Goal: Transaction & Acquisition: Purchase product/service

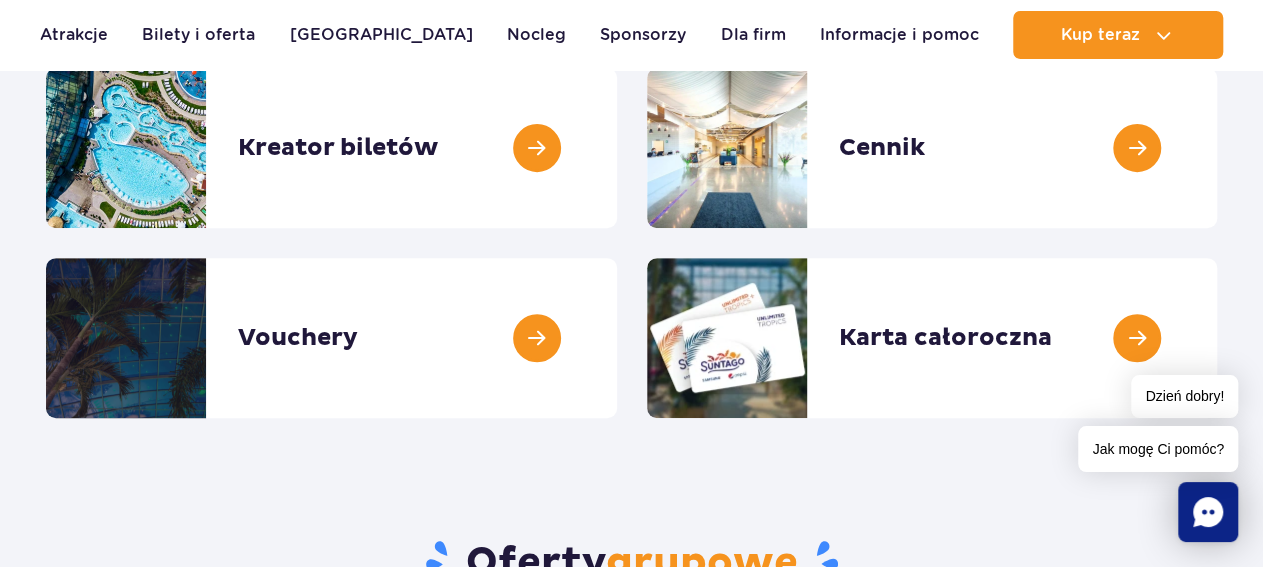
scroll to position [208, 0]
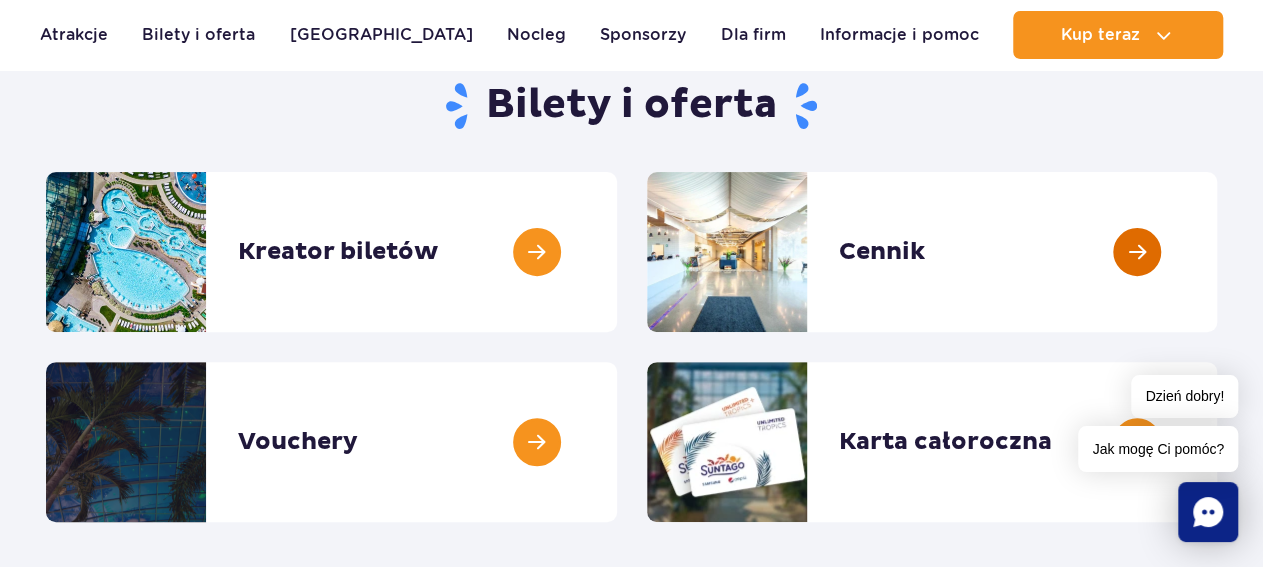
click at [1217, 237] on link at bounding box center [1217, 252] width 0 height 160
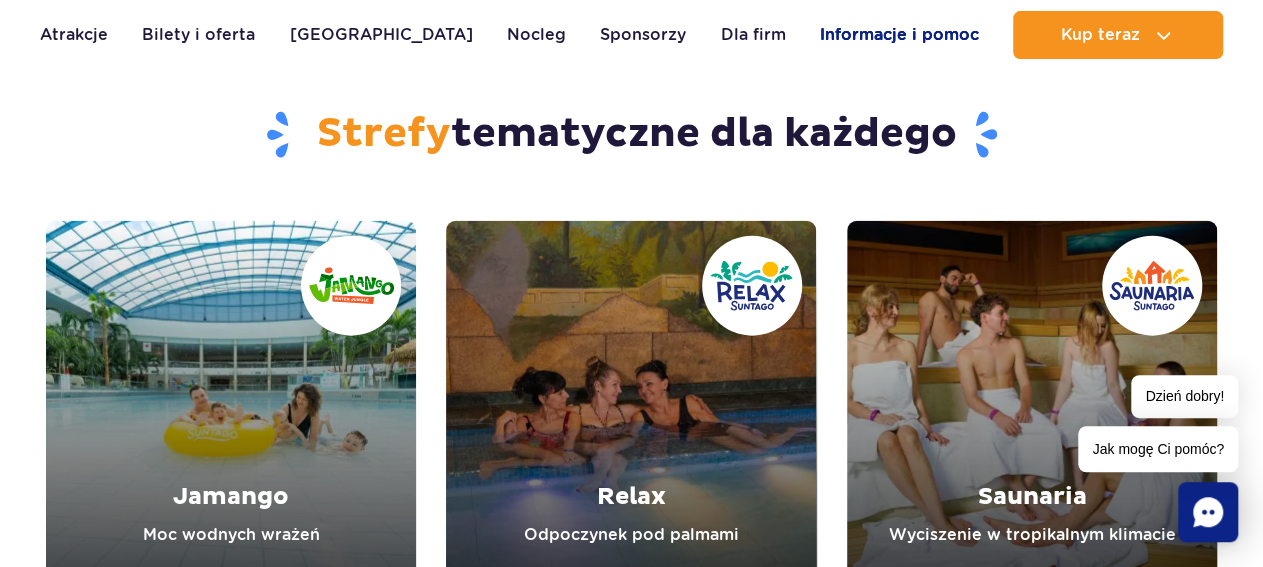
scroll to position [2183, 0]
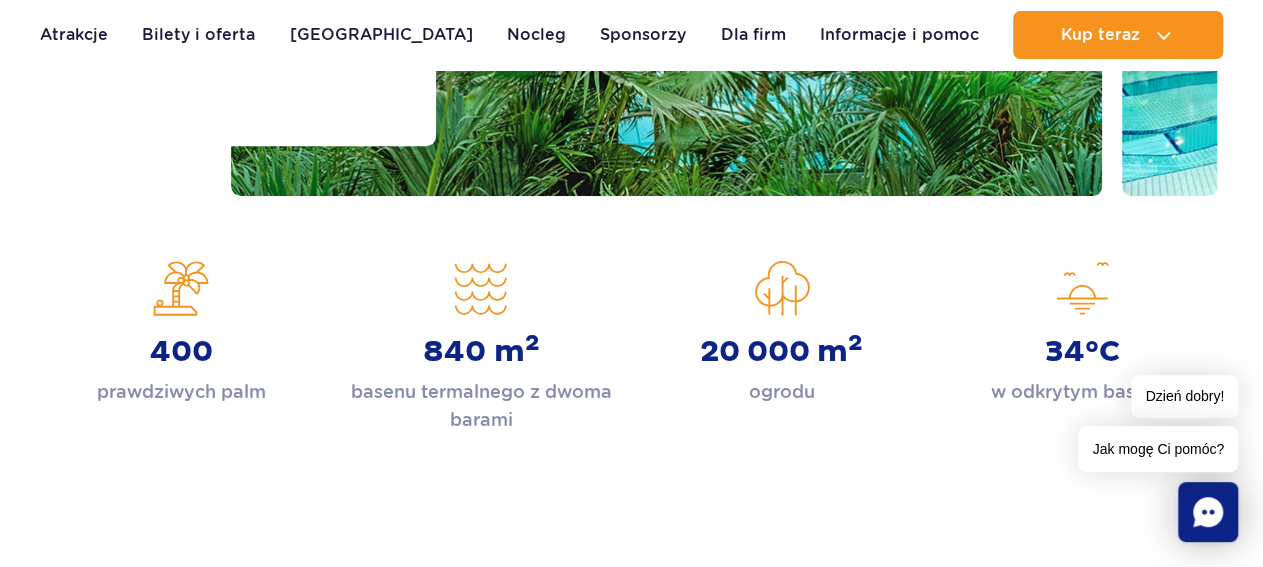
scroll to position [520, 0]
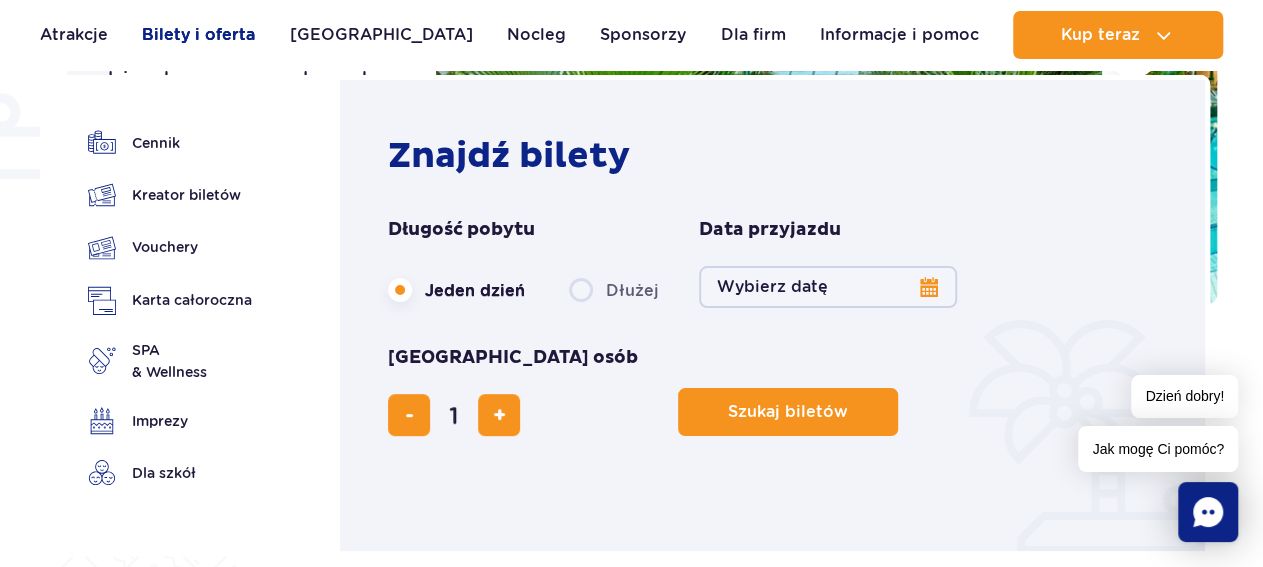
click at [226, 38] on link "Bilety i oferta" at bounding box center [198, 35] width 113 height 48
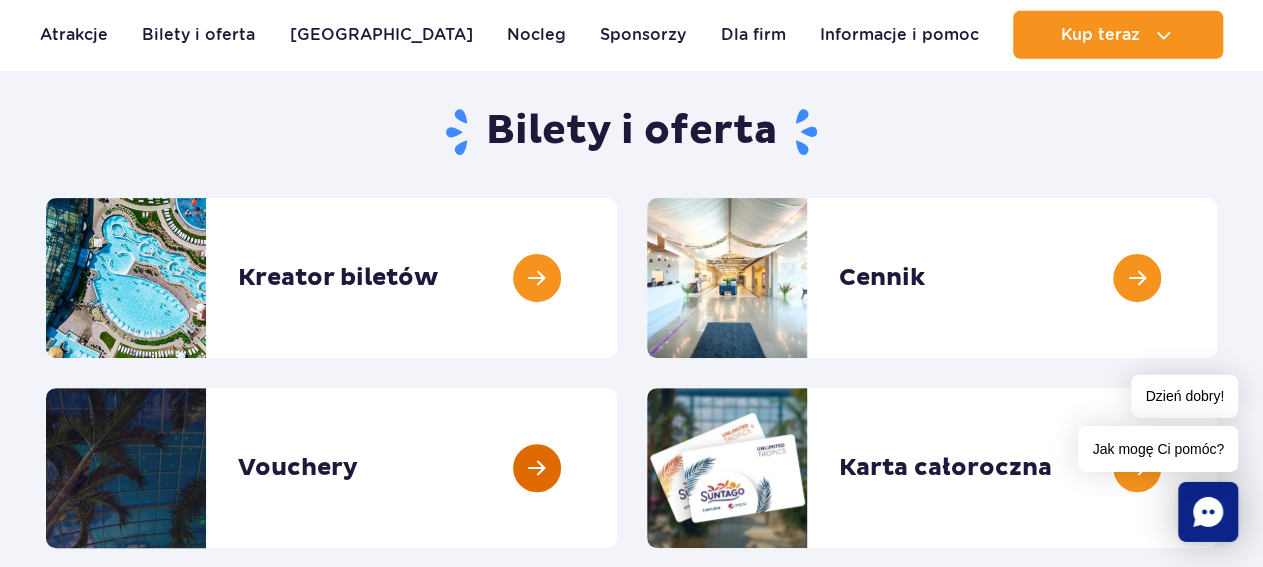
scroll to position [312, 0]
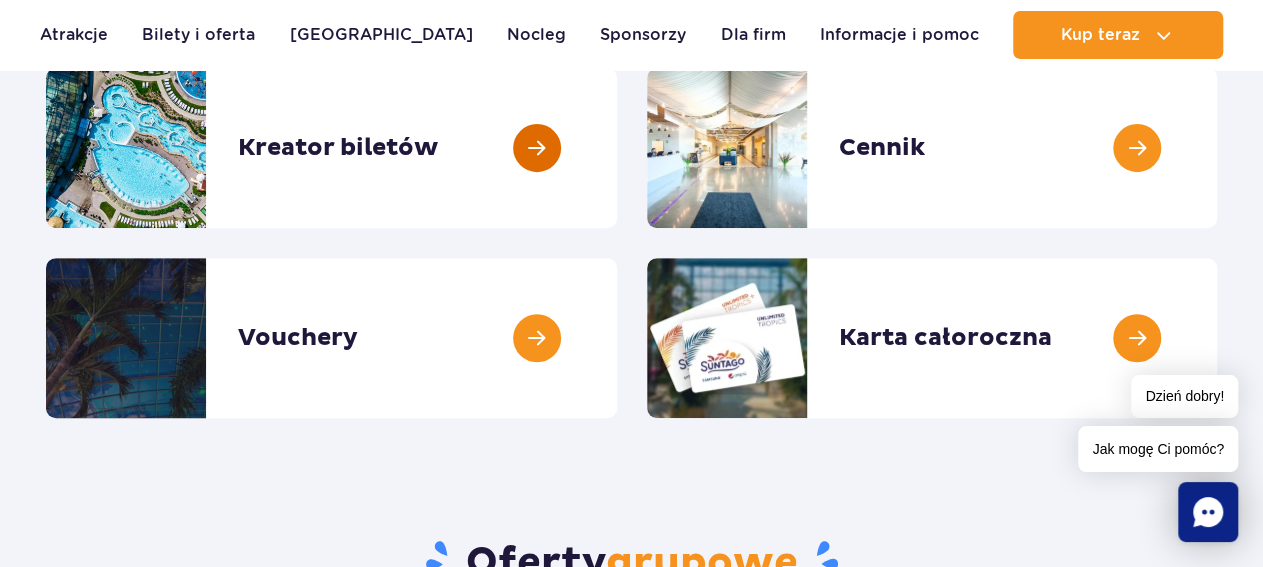
click at [617, 130] on link at bounding box center [617, 148] width 0 height 160
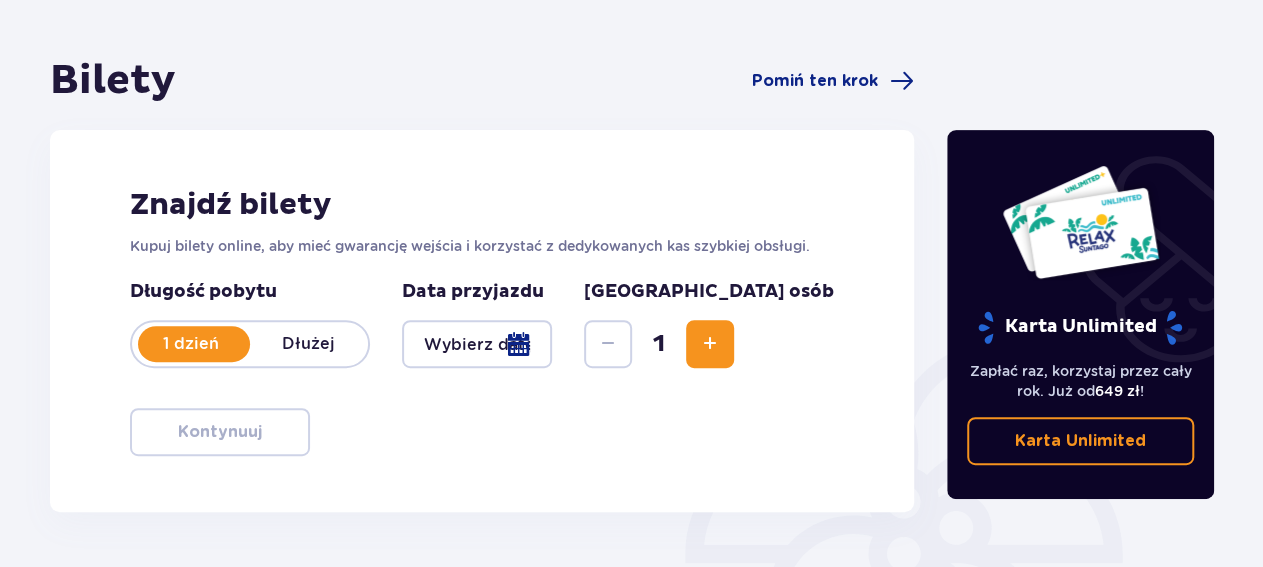
scroll to position [208, 0]
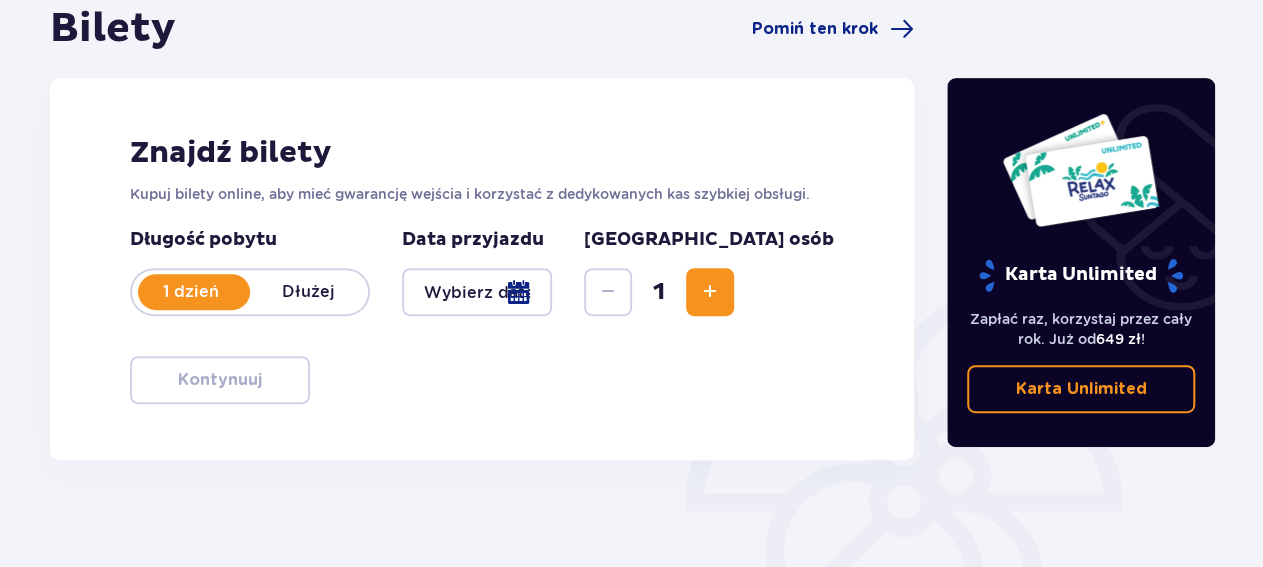
click at [553, 289] on div at bounding box center [477, 292] width 151 height 48
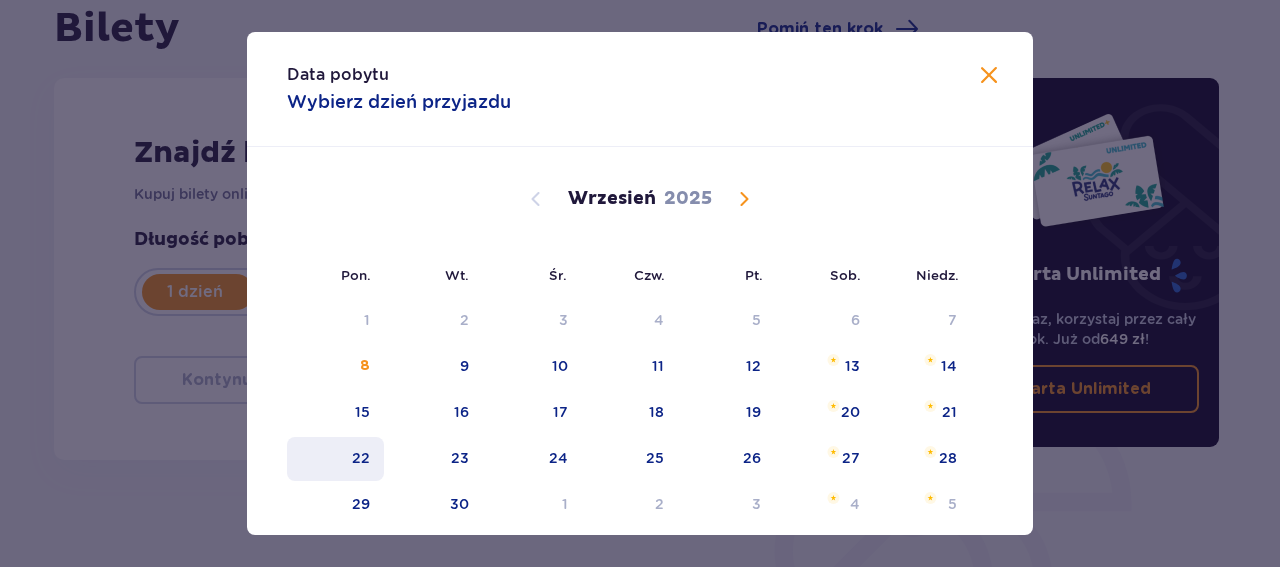
click at [369, 455] on div "22" at bounding box center [335, 459] width 97 height 44
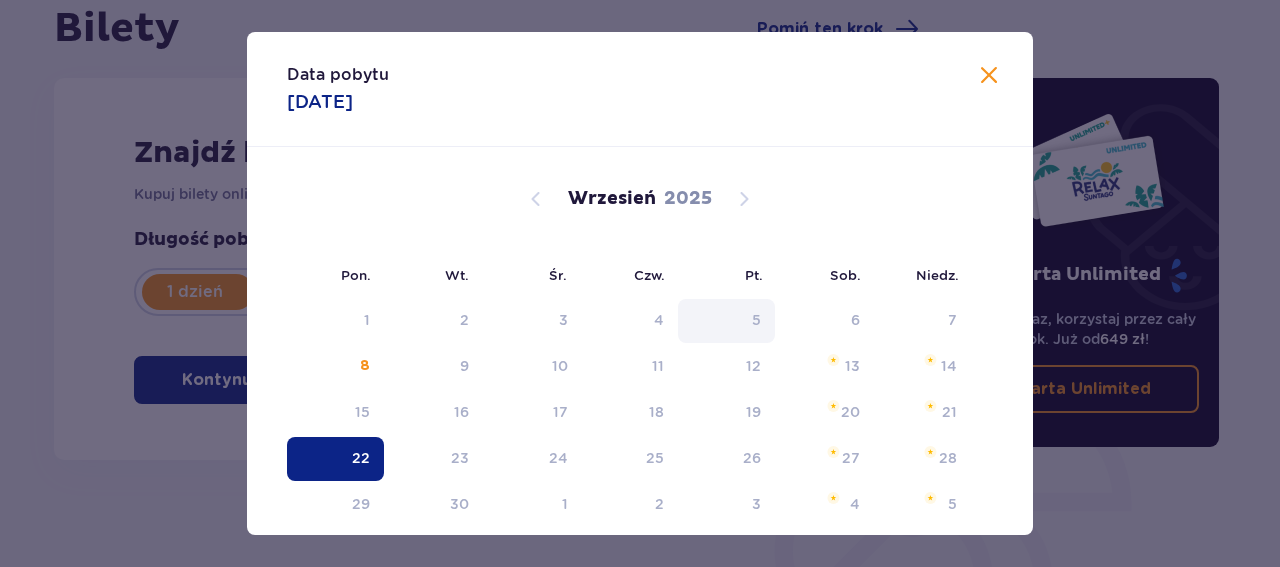
type input "22.09.25"
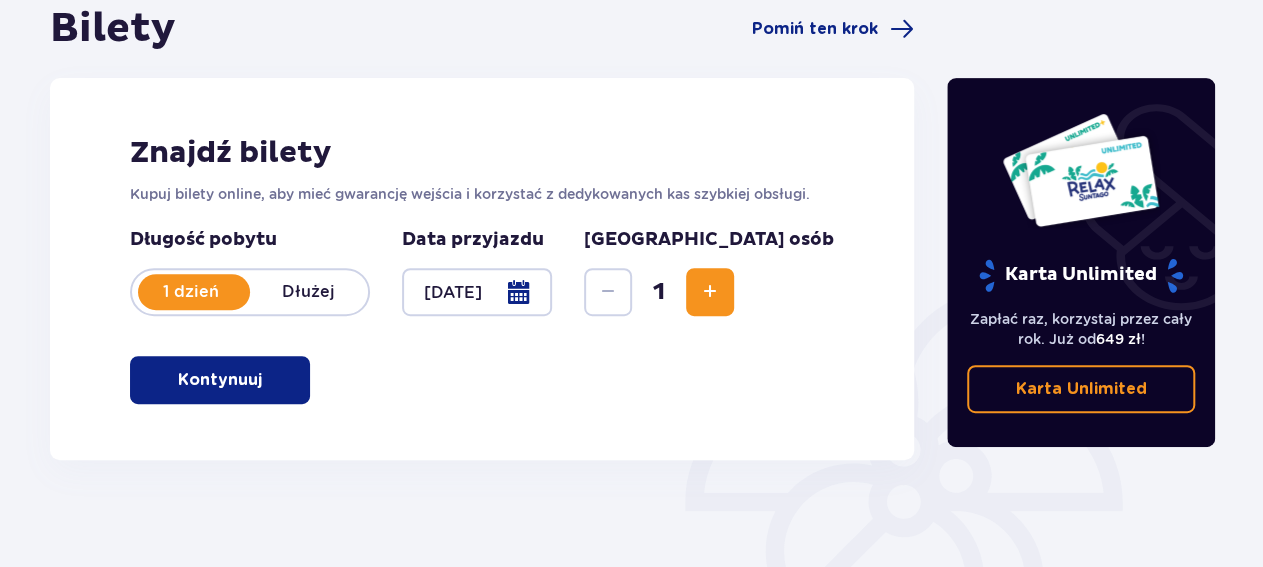
click at [734, 291] on button "Increase" at bounding box center [710, 292] width 48 height 48
click at [734, 289] on button "Increase" at bounding box center [710, 292] width 48 height 48
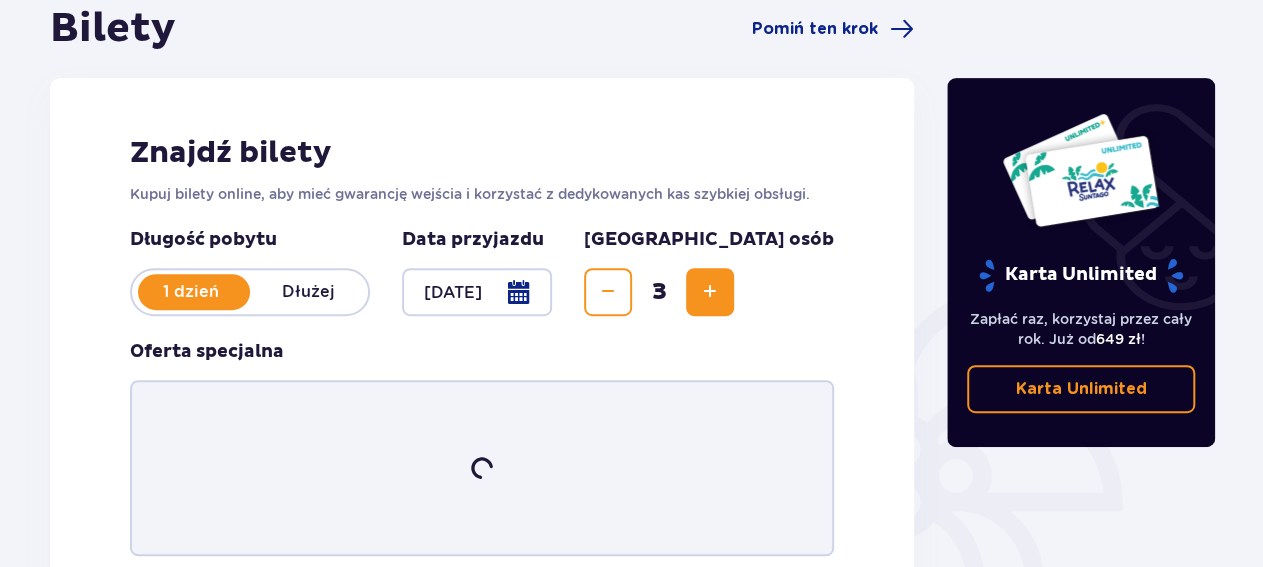
click at [734, 289] on button "Increase" at bounding box center [710, 292] width 48 height 48
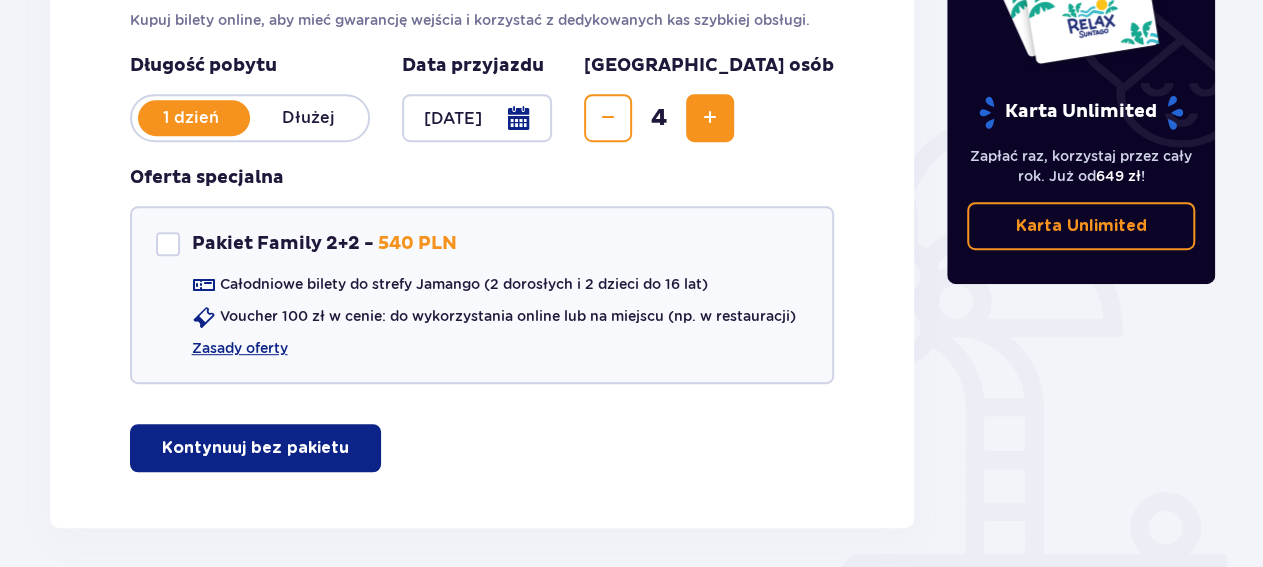
scroll to position [416, 0]
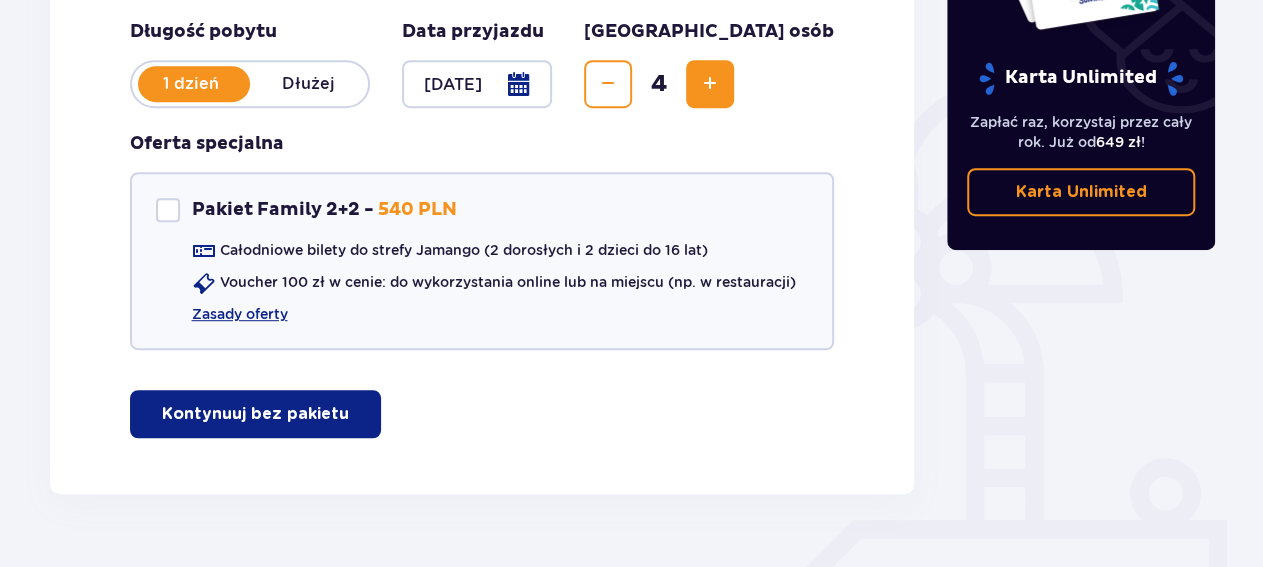
click at [301, 424] on p "Kontynuuj bez pakietu" at bounding box center [255, 414] width 187 height 22
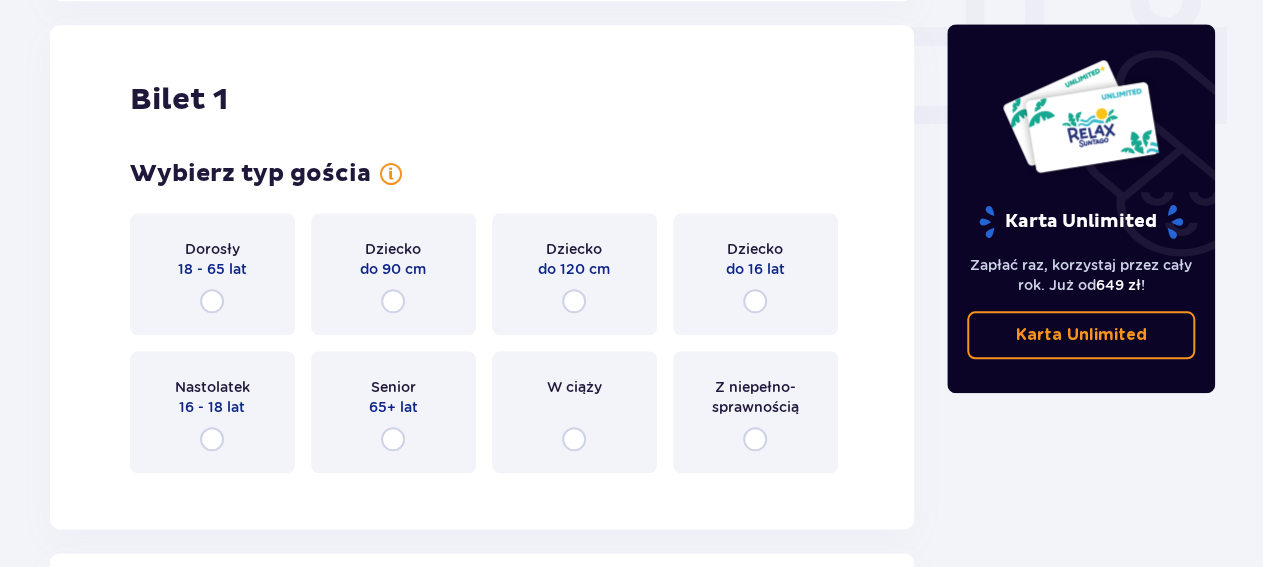
scroll to position [910, 0]
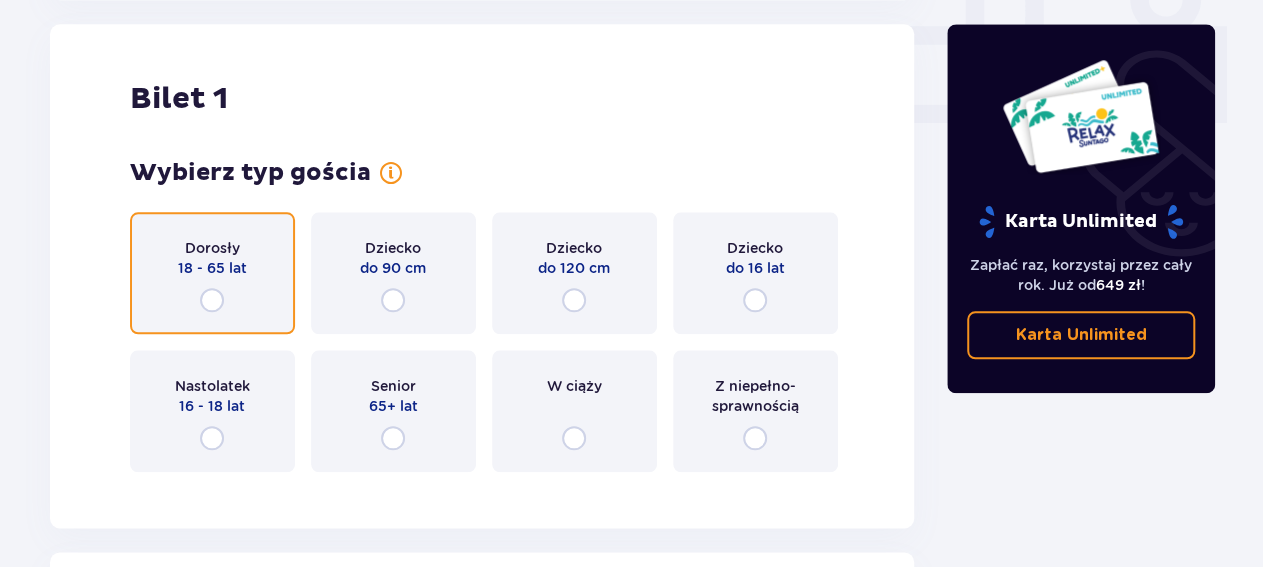
click at [211, 293] on input "radio" at bounding box center [212, 300] width 24 height 24
radio input "true"
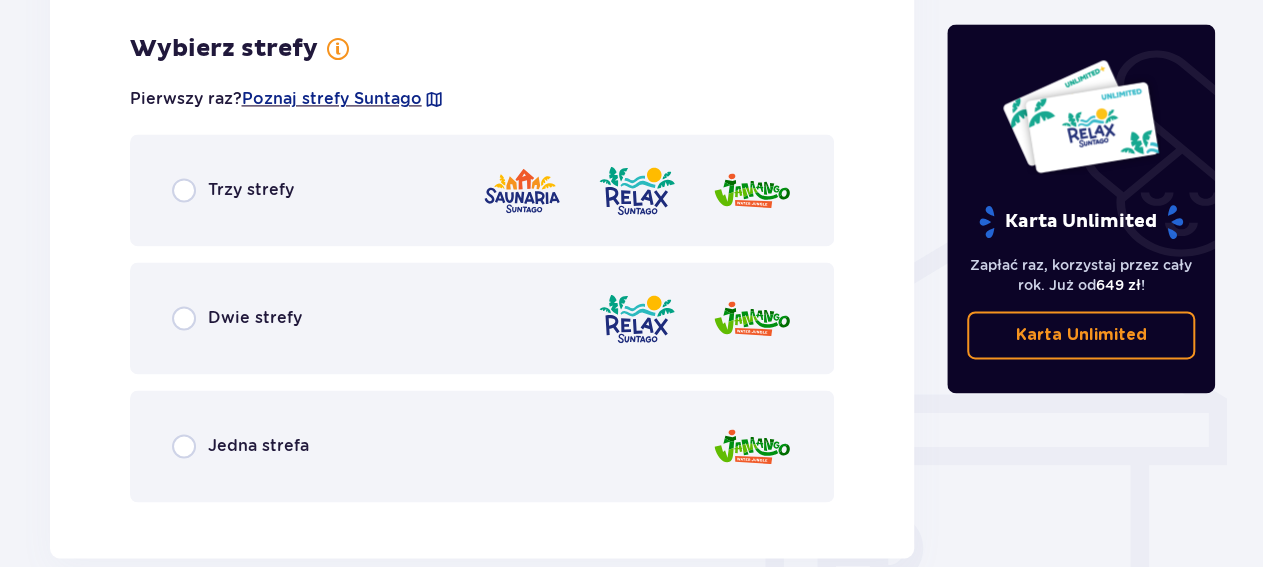
scroll to position [1398, 0]
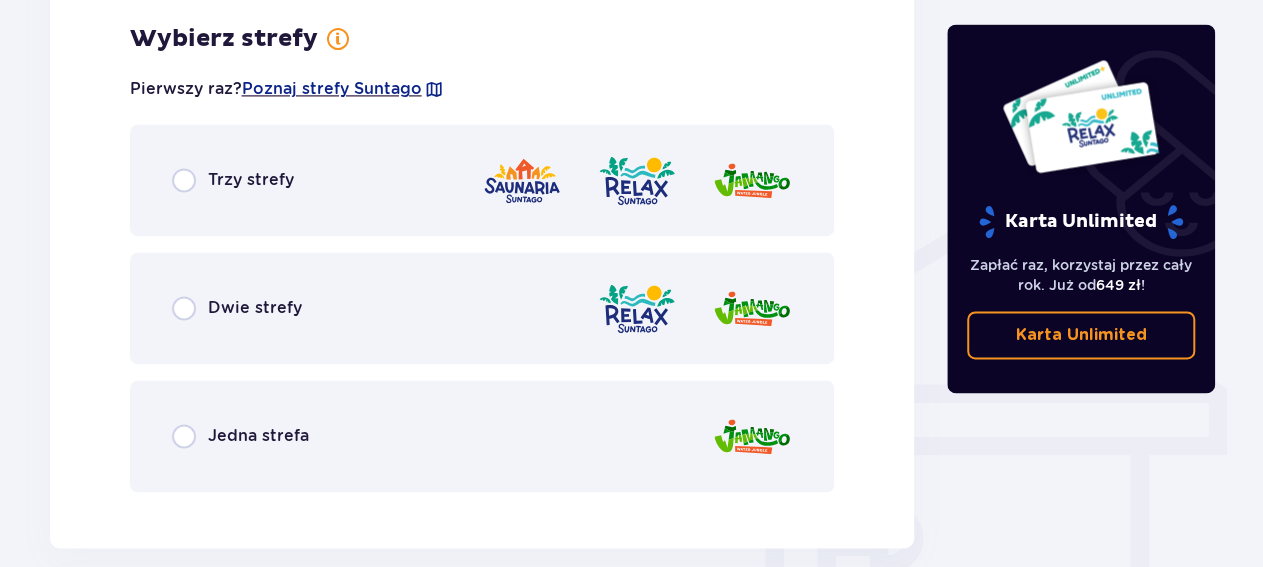
click at [252, 309] on p "Dwie strefy" at bounding box center [255, 308] width 94 height 22
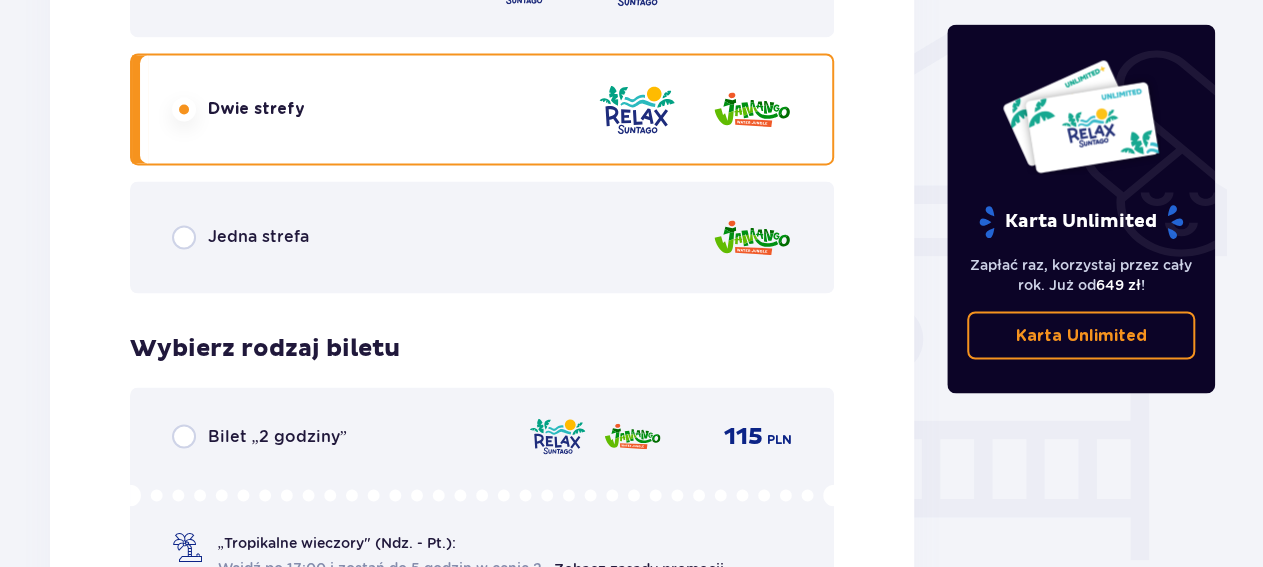
scroll to position [1490, 0]
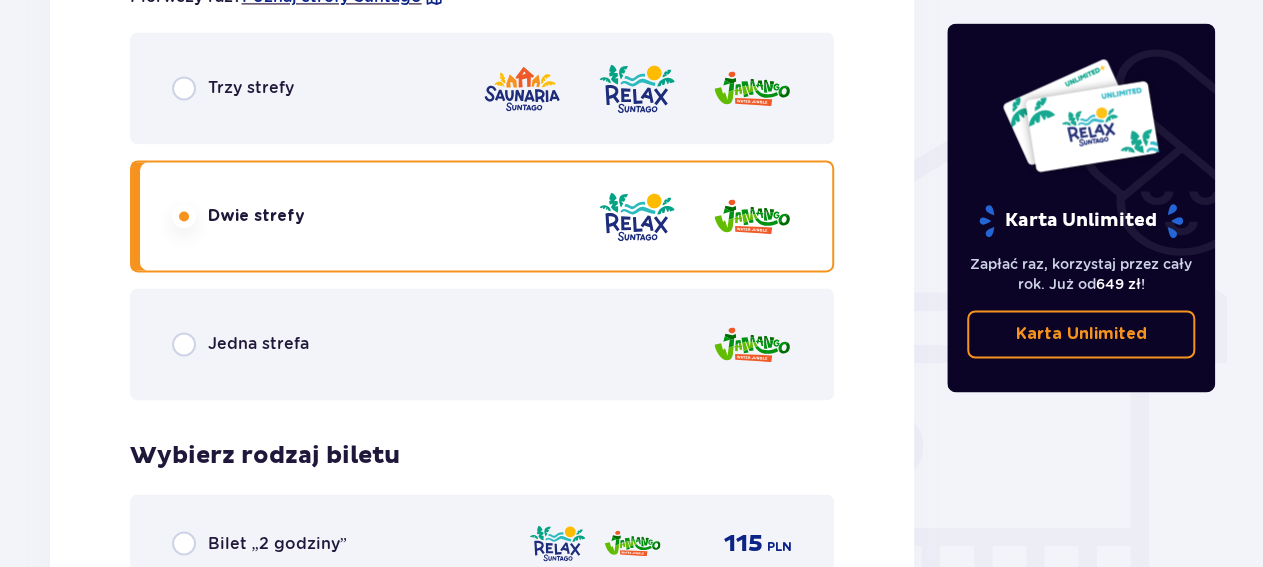
click at [279, 91] on p "Trzy strefy" at bounding box center [251, 88] width 86 height 22
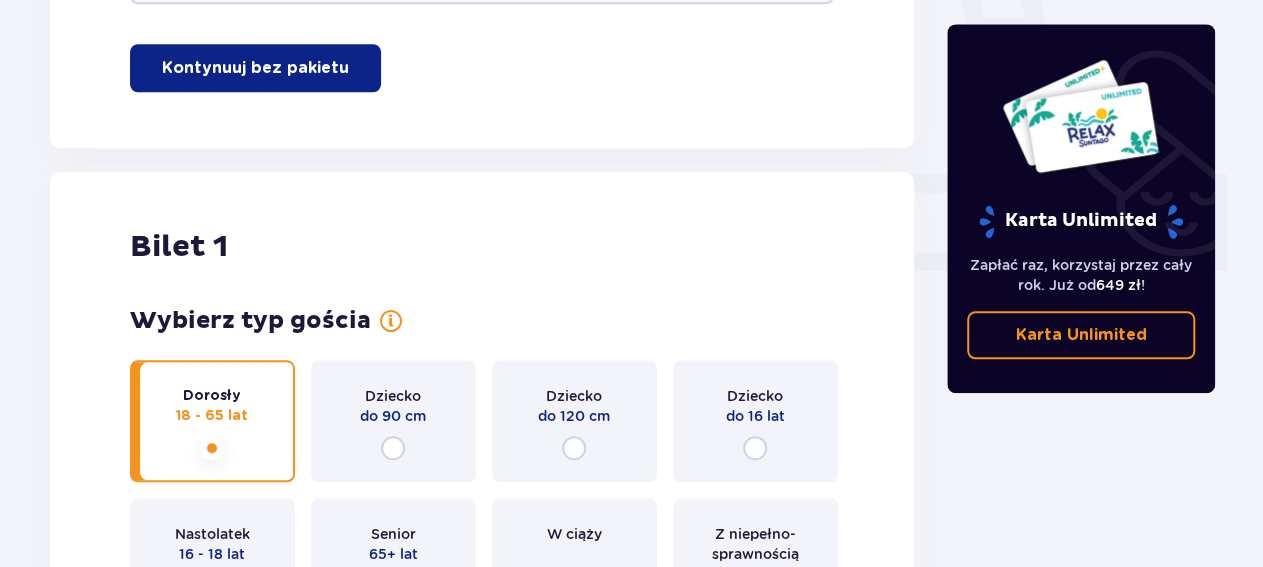
scroll to position [450, 0]
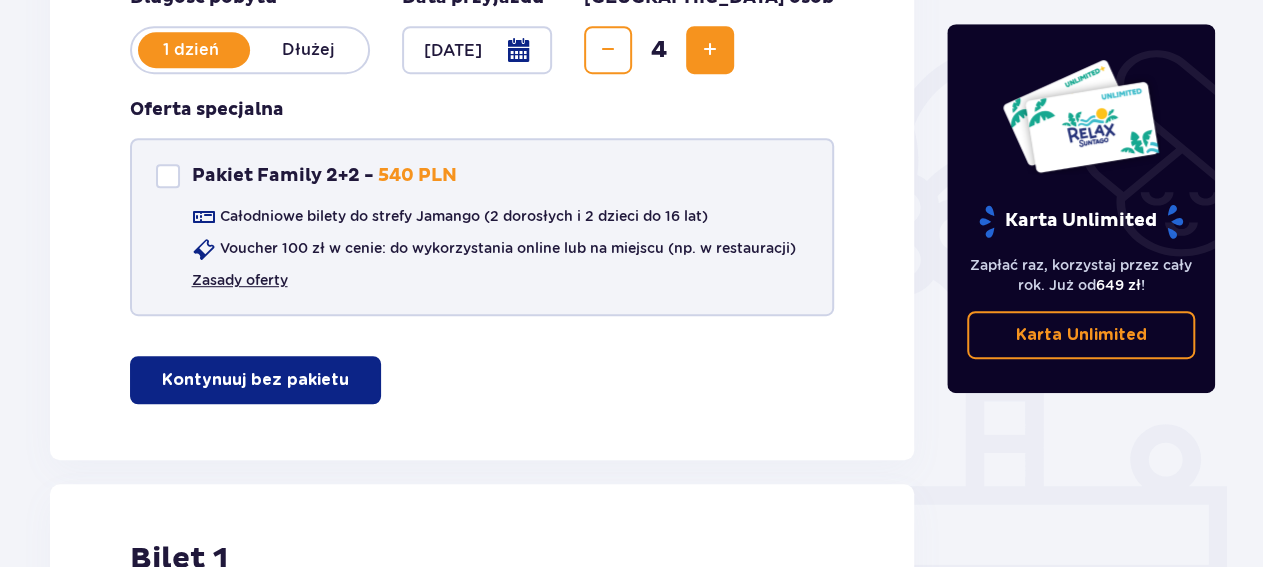
click at [257, 279] on link "Zasady oferty" at bounding box center [240, 280] width 96 height 20
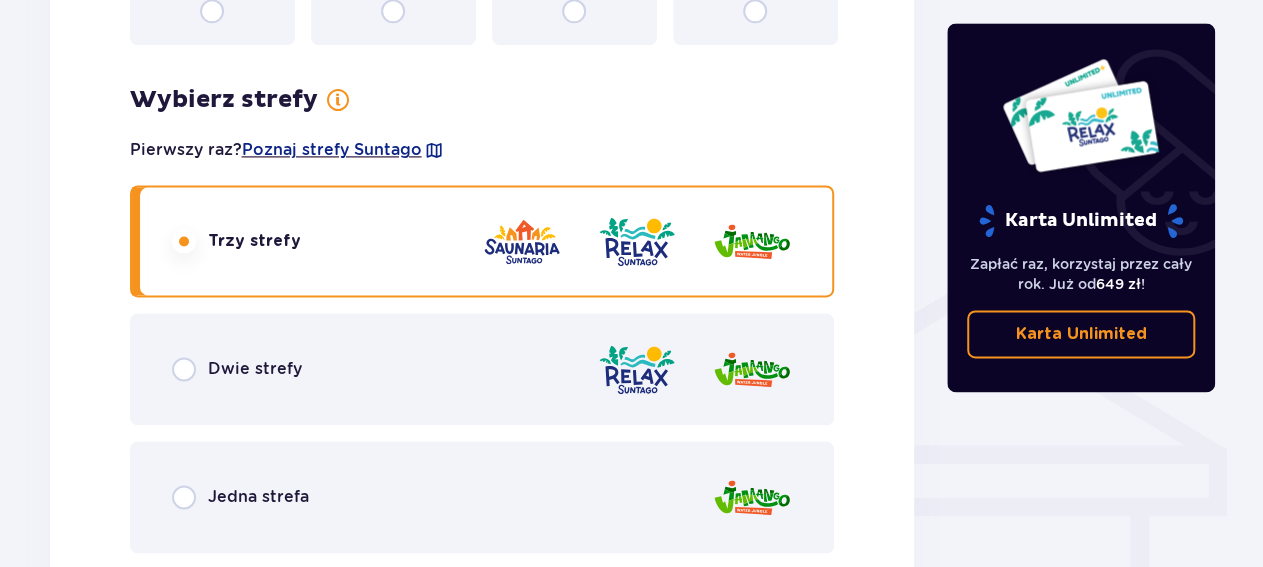
scroll to position [1490, 0]
